Goal: Find specific page/section: Find specific page/section

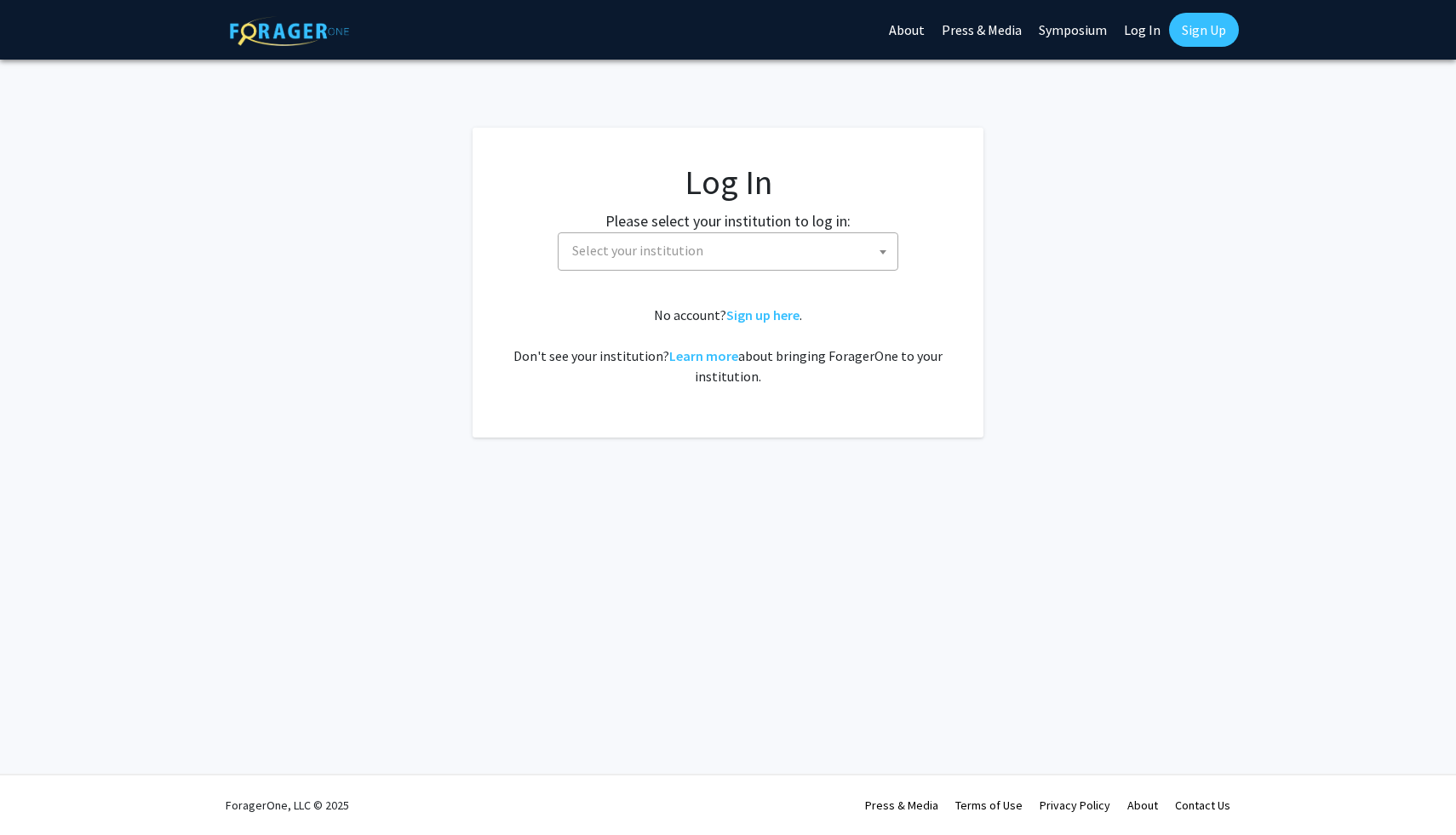
select select
click at [589, 262] on span "Select your institution" at bounding box center [732, 250] width 332 height 34
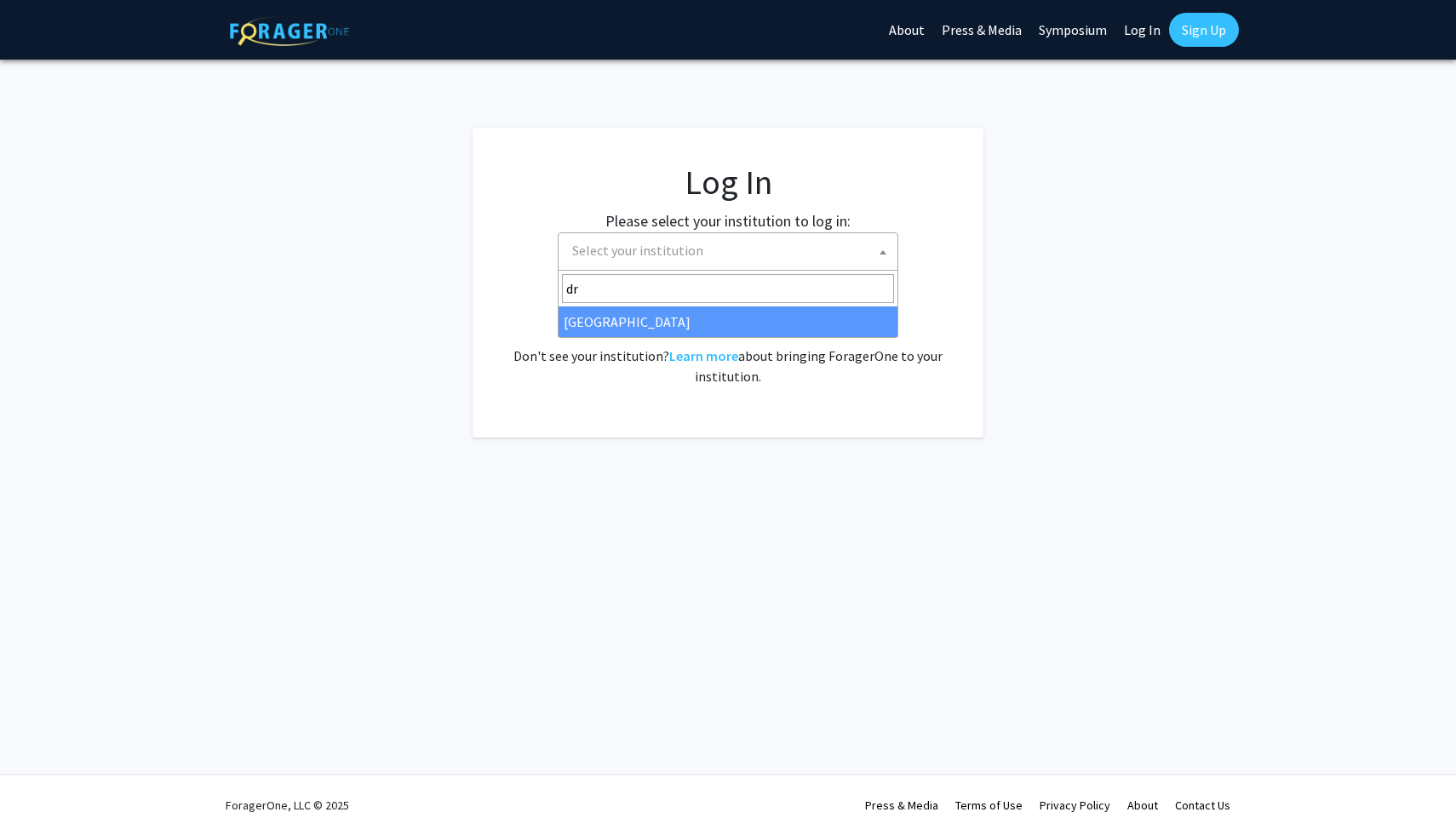
type input "dr"
select select "6"
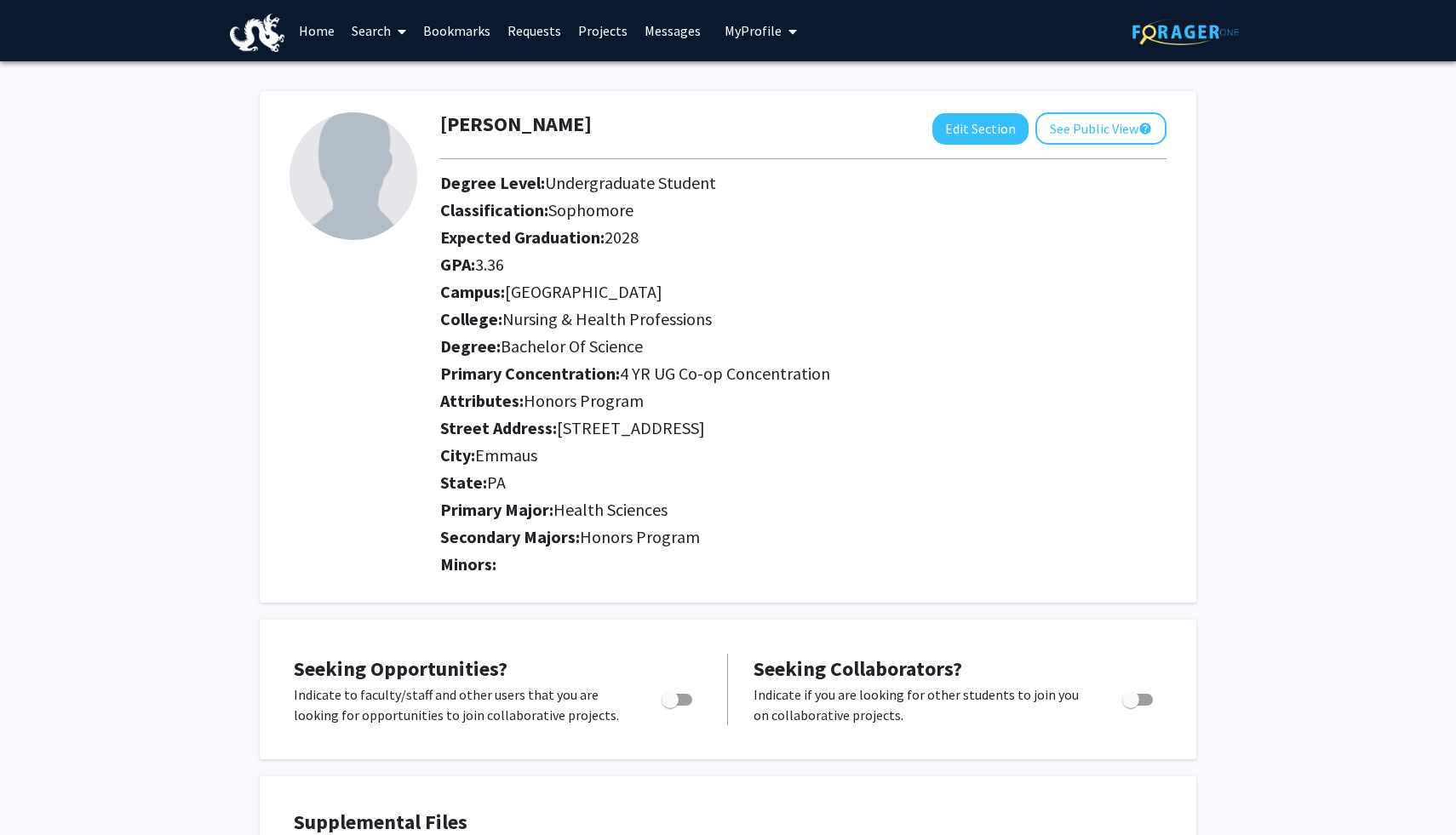
click at [379, 32] on link "Search" at bounding box center [379, 31] width 72 height 60
click at [384, 81] on span "Faculty/Staff" at bounding box center [406, 79] width 125 height 34
